Goal: Transaction & Acquisition: Obtain resource

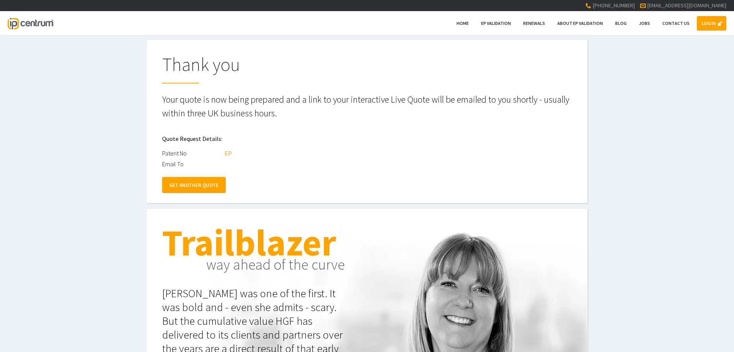
click at [709, 28] on link "LOG IN" at bounding box center [710, 23] width 29 height 15
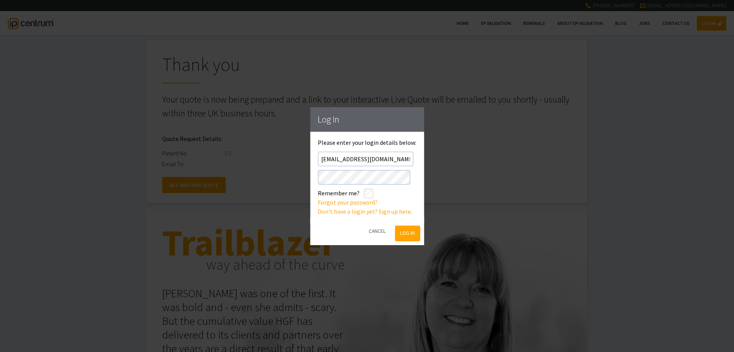
click at [409, 237] on button "Log In" at bounding box center [407, 234] width 25 height 16
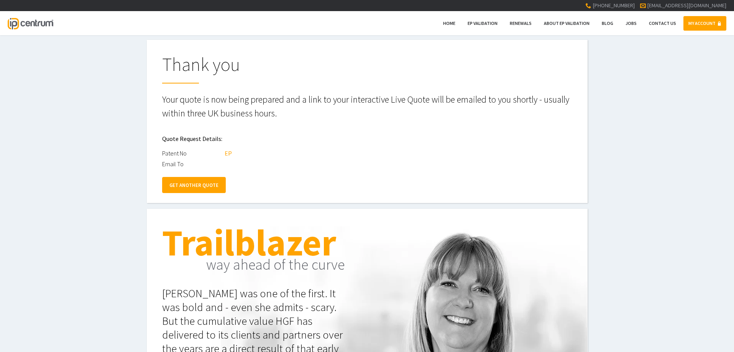
click at [191, 186] on link "GET ANOTHER QUOTE" at bounding box center [194, 185] width 64 height 16
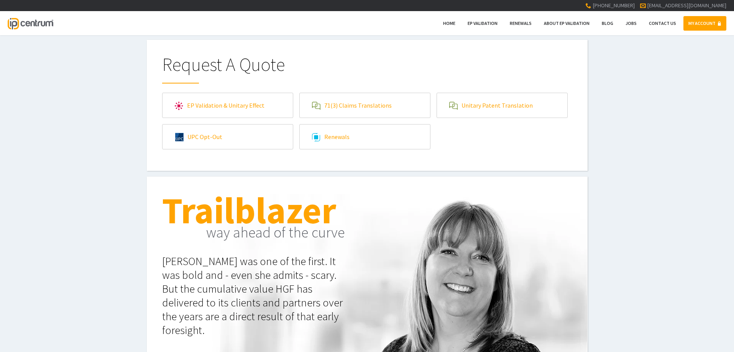
click at [262, 107] on link "EP Validation & Unitary Effect" at bounding box center [227, 105] width 130 height 25
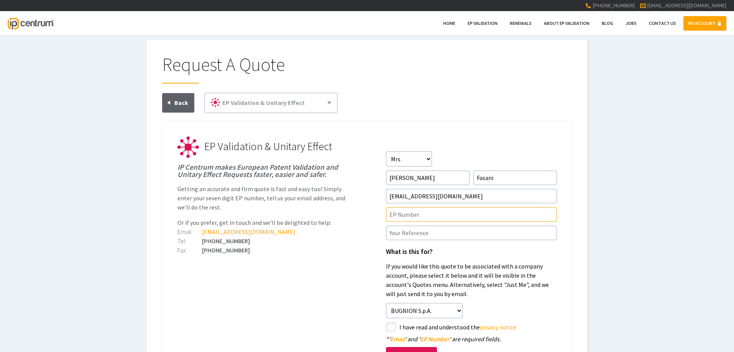
click at [427, 213] on input"] "text" at bounding box center [471, 214] width 171 height 15
click at [493, 109] on div at bounding box center [367, 107] width 410 height 29
click at [407, 218] on input"] "text" at bounding box center [471, 214] width 171 height 15
paste input"] "4158590"
type input"] "EP4158590"
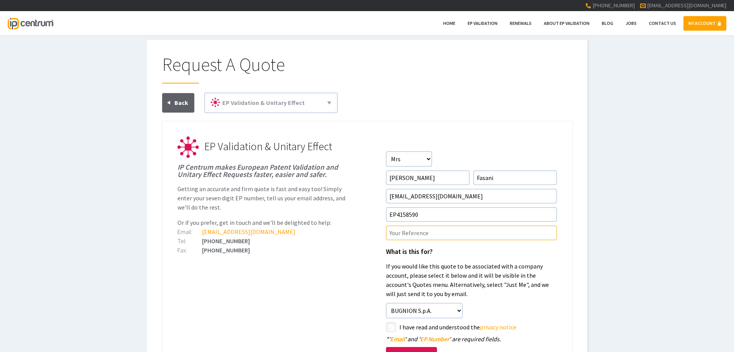
click at [404, 233] on input"] "text" at bounding box center [471, 233] width 171 height 15
type input"] "31.C1195.12.EP.2W"
click at [517, 294] on p "If you would like this quote to be associated with a company account, please se…" at bounding box center [471, 280] width 171 height 37
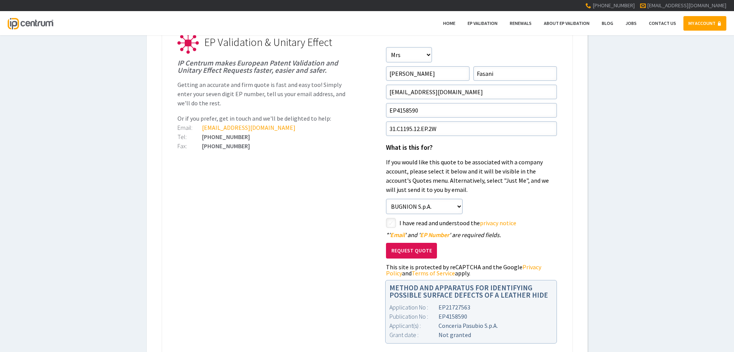
scroll to position [115, 0]
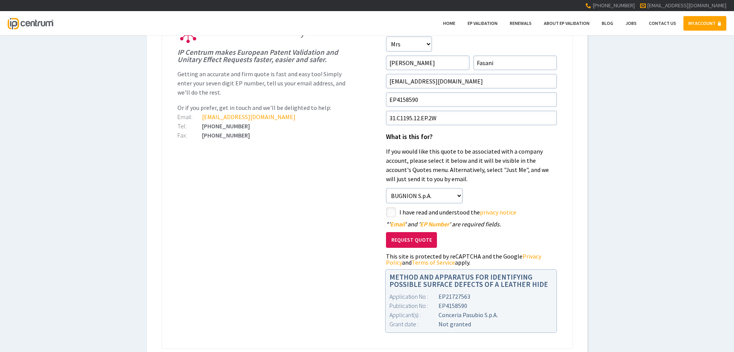
click at [419, 238] on button "Request Quote" at bounding box center [411, 240] width 51 height 16
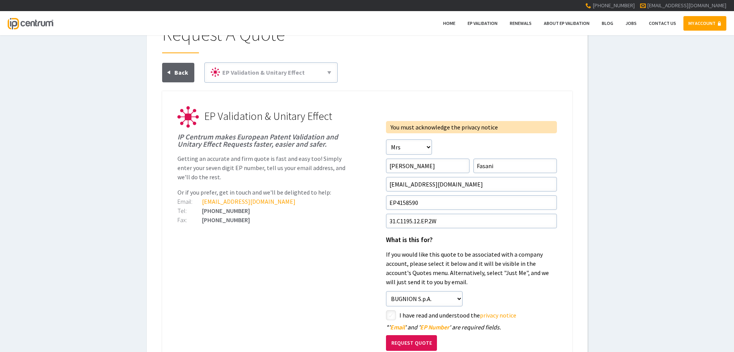
scroll to position [115, 0]
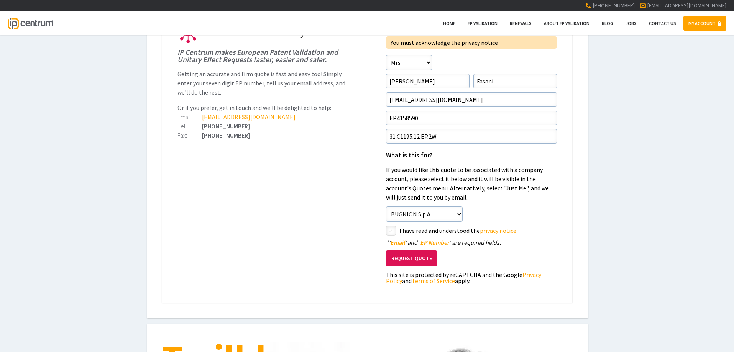
click at [395, 233] on input"] "checkbox" at bounding box center [391, 231] width 9 height 9
checkbox input"] "true"
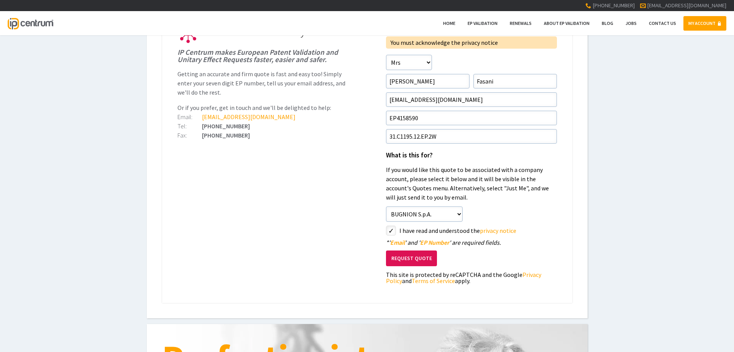
click at [476, 274] on div "This site is protected by reCAPTCHA and the Google Privacy Policy and Terms of …" at bounding box center [471, 278] width 171 height 12
click at [408, 259] on button "Request Quote" at bounding box center [411, 259] width 51 height 16
